Goal: Navigation & Orientation: Go to known website

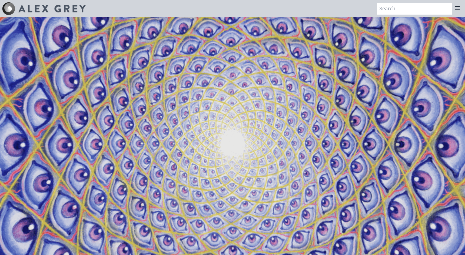
click at [114, 21] on video "Your browser does not support the video tag." at bounding box center [232, 145] width 540 height 304
click at [115, 21] on video "Your browser does not support the video tag." at bounding box center [232, 145] width 540 height 304
click at [163, 30] on video "Your browser does not support the video tag." at bounding box center [232, 145] width 540 height 304
click at [169, 27] on video "Your browser does not support the video tag." at bounding box center [232, 145] width 540 height 304
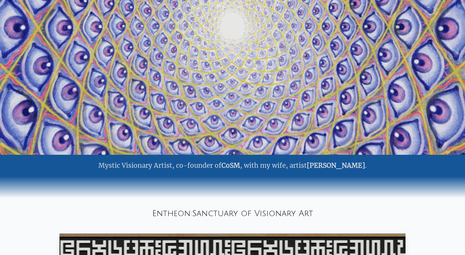
scroll to position [118, 0]
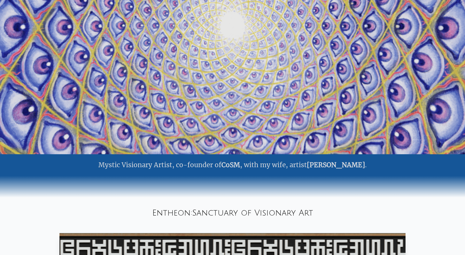
click at [180, 65] on video "Your browser does not support the video tag." at bounding box center [232, 27] width 540 height 304
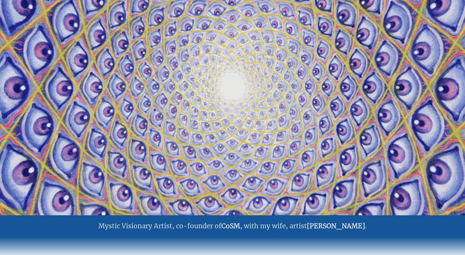
scroll to position [57, 0]
click at [203, 91] on video "Your browser does not support the video tag." at bounding box center [232, 88] width 540 height 304
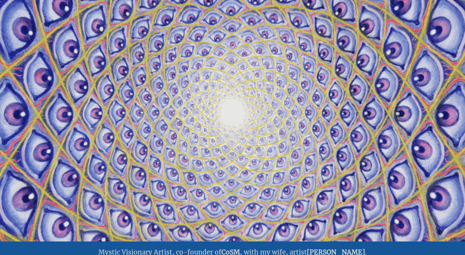
scroll to position [26, 0]
